Goal: Transaction & Acquisition: Purchase product/service

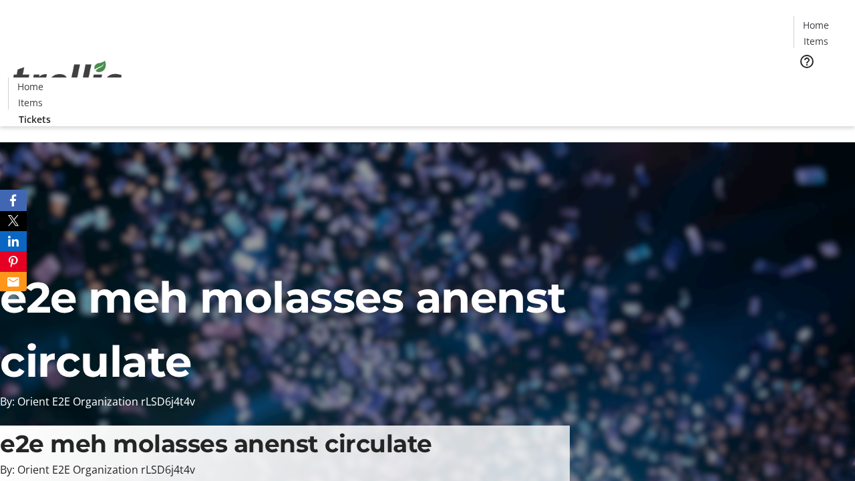
click at [804, 77] on span "Tickets" at bounding box center [820, 84] width 32 height 14
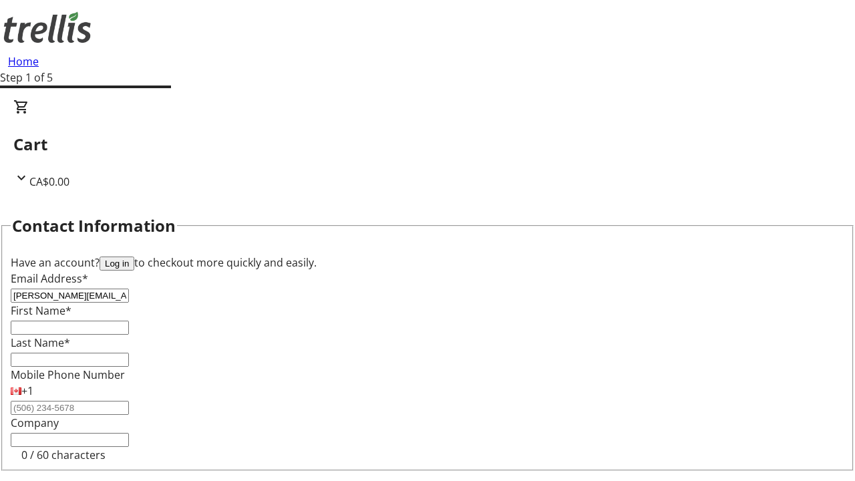
type input "[PERSON_NAME][EMAIL_ADDRESS][DOMAIN_NAME]"
type input "[PERSON_NAME]"
